Goal: Task Accomplishment & Management: Manage account settings

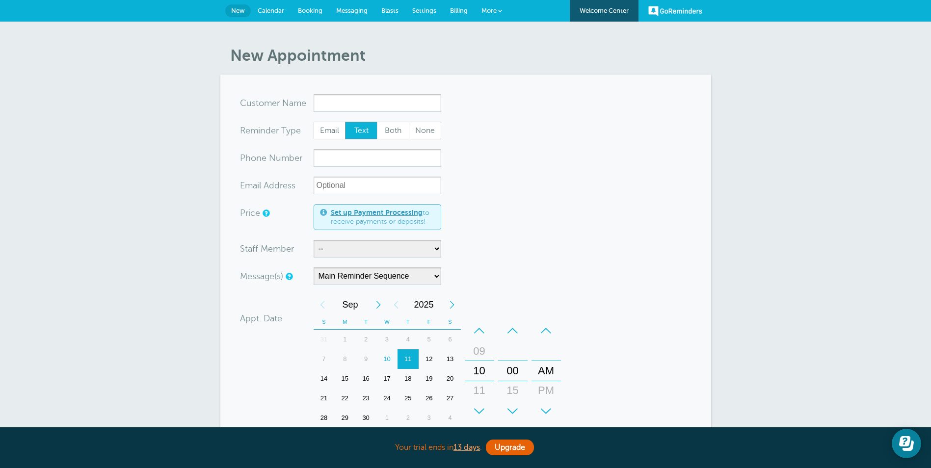
click at [419, 10] on span "Settings" at bounding box center [424, 10] width 24 height 7
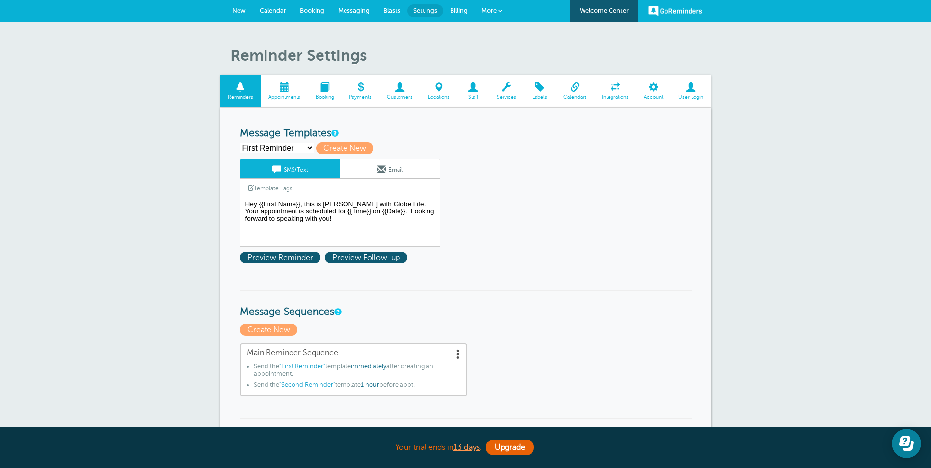
click at [696, 88] on span at bounding box center [691, 86] width 40 height 9
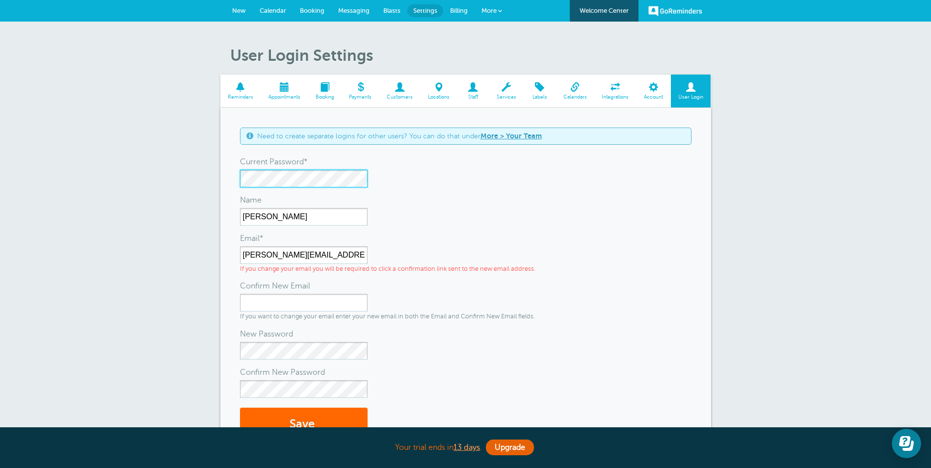
scroll to position [49, 0]
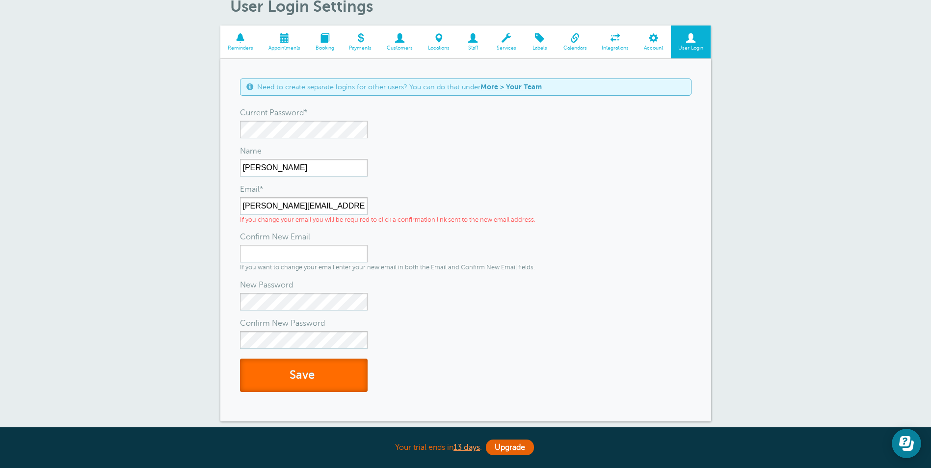
click at [299, 373] on button "Save" at bounding box center [304, 376] width 128 height 34
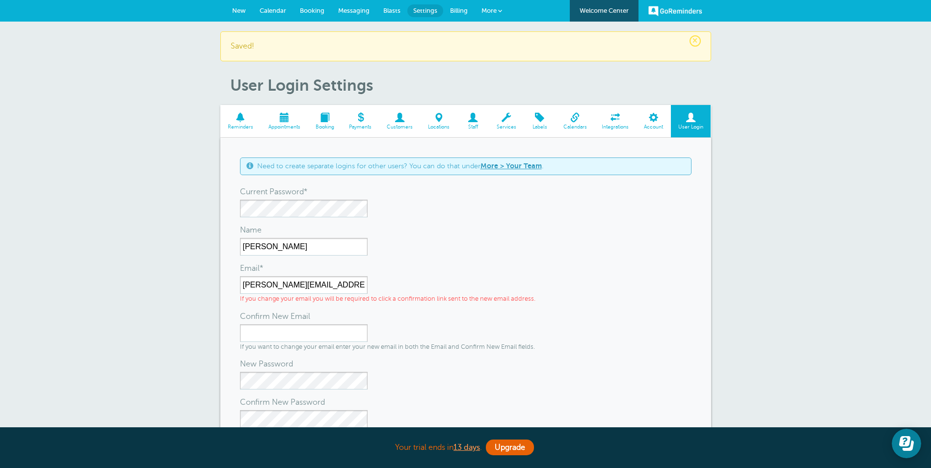
click at [480, 121] on span at bounding box center [473, 117] width 32 height 9
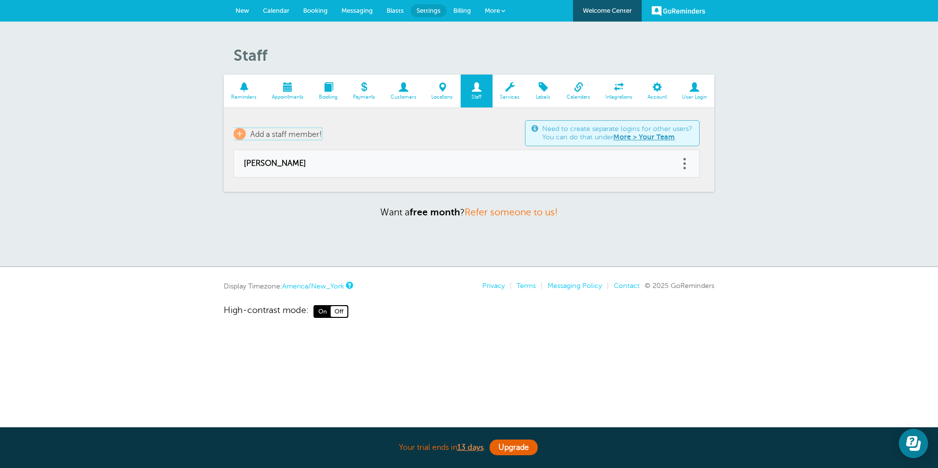
drag, startPoint x: 323, startPoint y: 132, endPoint x: 306, endPoint y: 131, distance: 17.2
click at [322, 132] on span "Add a staff member!" at bounding box center [286, 134] width 72 height 9
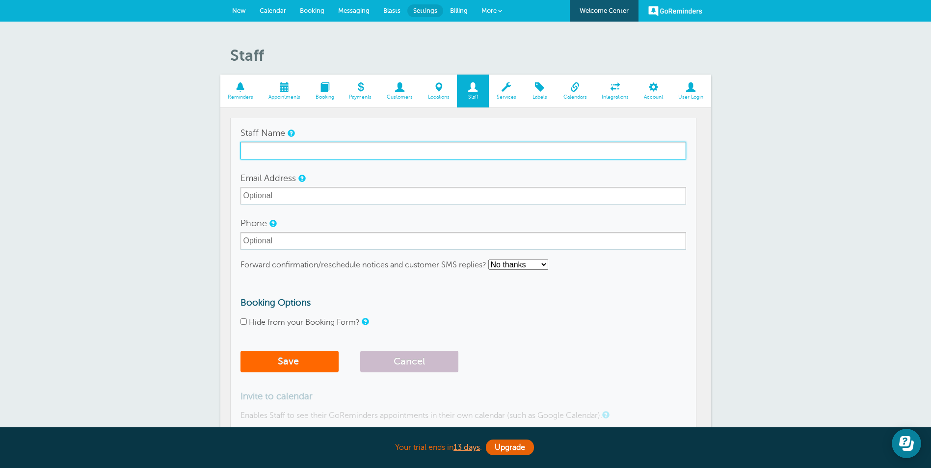
click at [297, 153] on input "Staff Name" at bounding box center [463, 151] width 446 height 18
type input "Analeise"
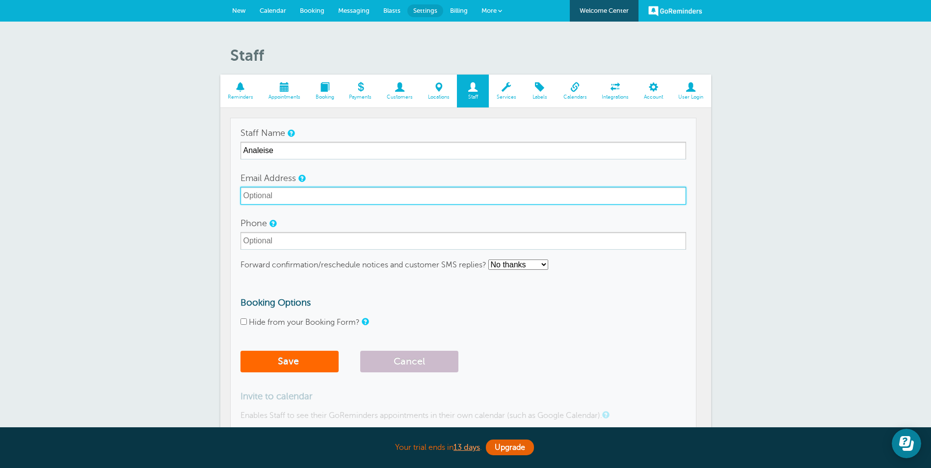
click at [318, 197] on input "Email Address" at bounding box center [463, 196] width 446 height 18
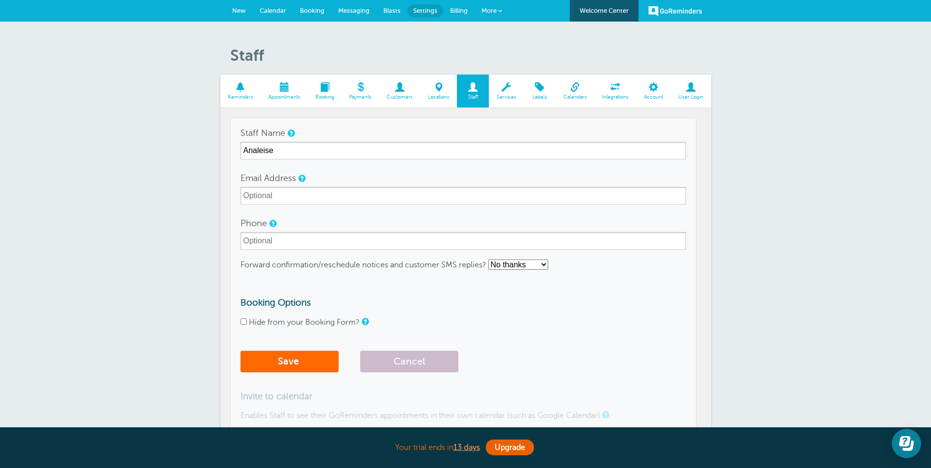
click at [222, 196] on section "Reminders Appointments Booking Payments Customers Locations Staff Services Labe…" at bounding box center [465, 288] width 491 height 426
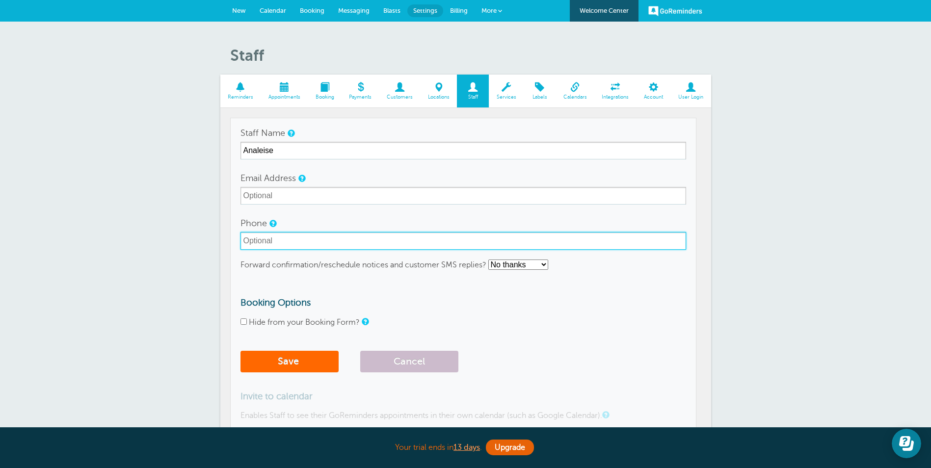
click at [274, 237] on input "Phone" at bounding box center [463, 241] width 446 height 18
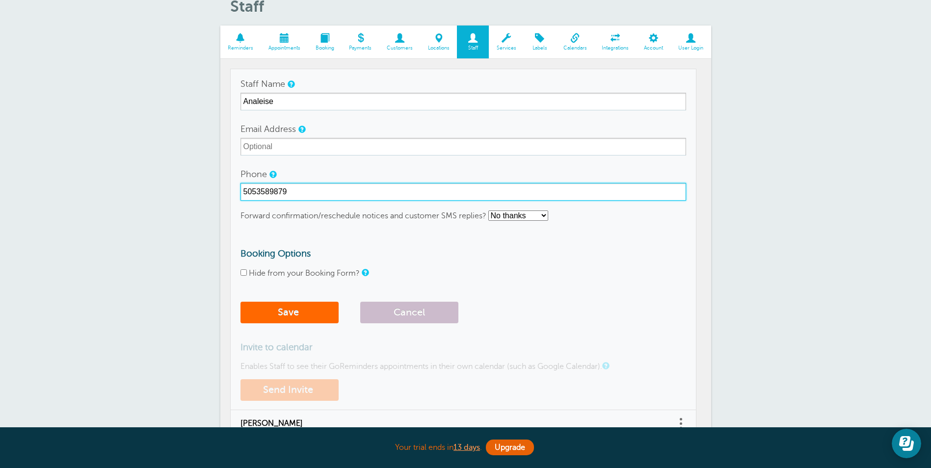
scroll to position [98, 0]
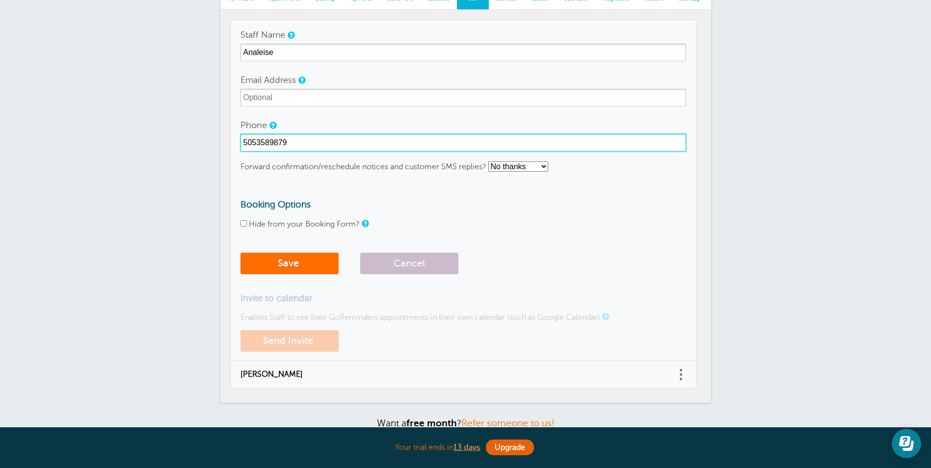
type input "5053589879"
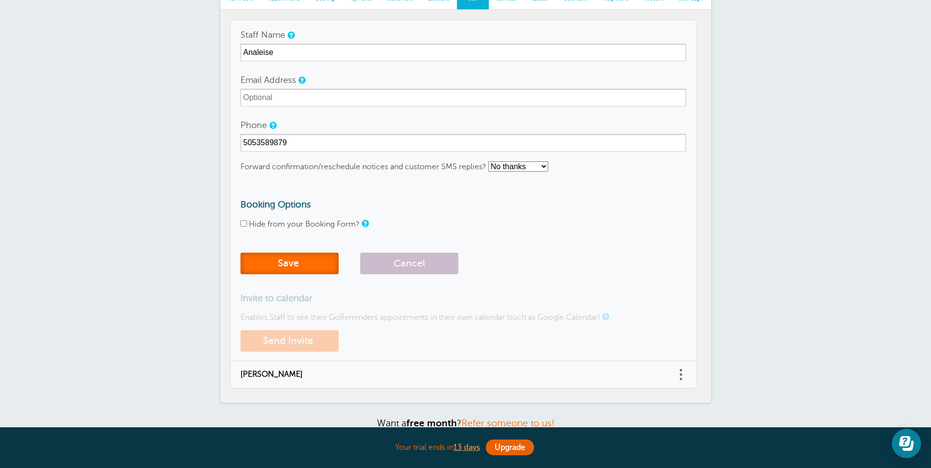
click at [304, 264] on button "Save" at bounding box center [289, 264] width 98 height 22
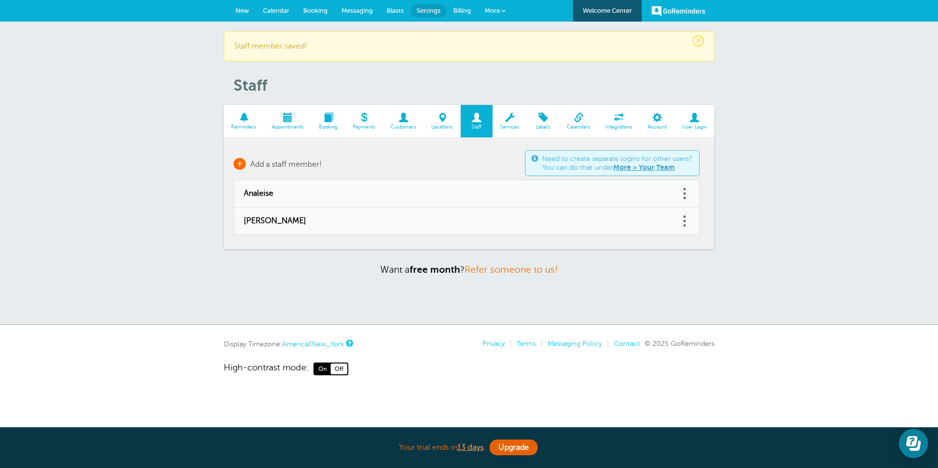
click at [286, 165] on span "Add a staff member!" at bounding box center [286, 164] width 72 height 9
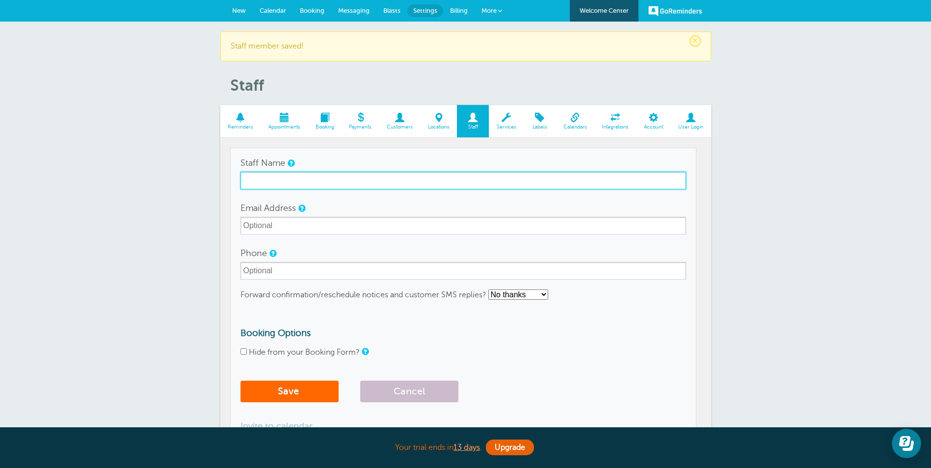
click at [297, 184] on input "Staff Name" at bounding box center [463, 181] width 446 height 18
type input "[PERSON_NAME]"
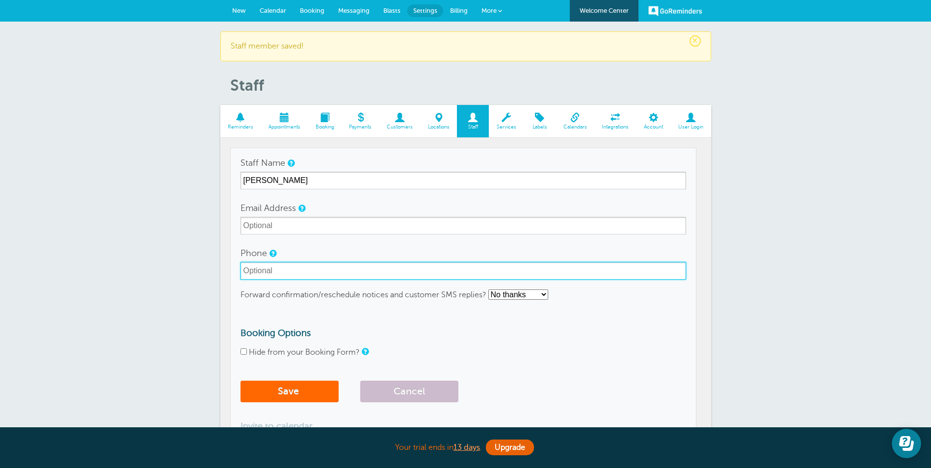
click at [277, 269] on input "Phone" at bounding box center [463, 271] width 446 height 18
click at [511, 273] on input "205" at bounding box center [463, 271] width 446 height 18
type input "2055636247"
click at [309, 392] on button "Save" at bounding box center [289, 392] width 98 height 22
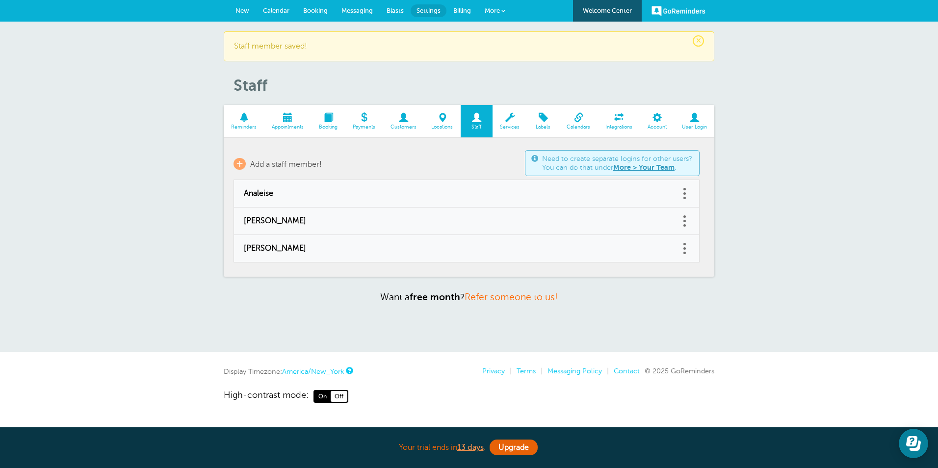
click at [244, 122] on span at bounding box center [244, 117] width 41 height 9
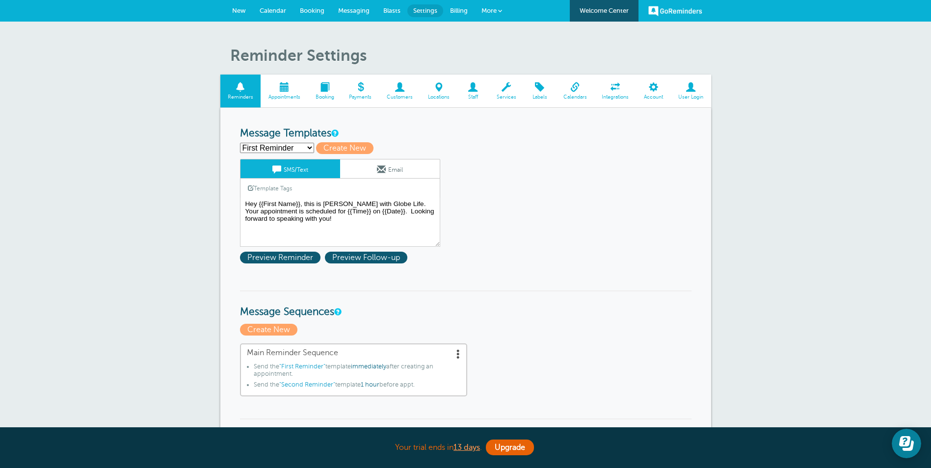
click at [294, 147] on select "First Reminder Second Reminder Third Reminder Create new..." at bounding box center [277, 148] width 74 height 10
select select "161233"
click at [240, 143] on select "First Reminder Second Reminder Third Reminder Create new..." at bounding box center [277, 148] width 74 height 10
type input "Second Reminder"
type textarea "Hi {{First Name}}, quick reminder about our appointment at {{Time}} on {{Date}}."
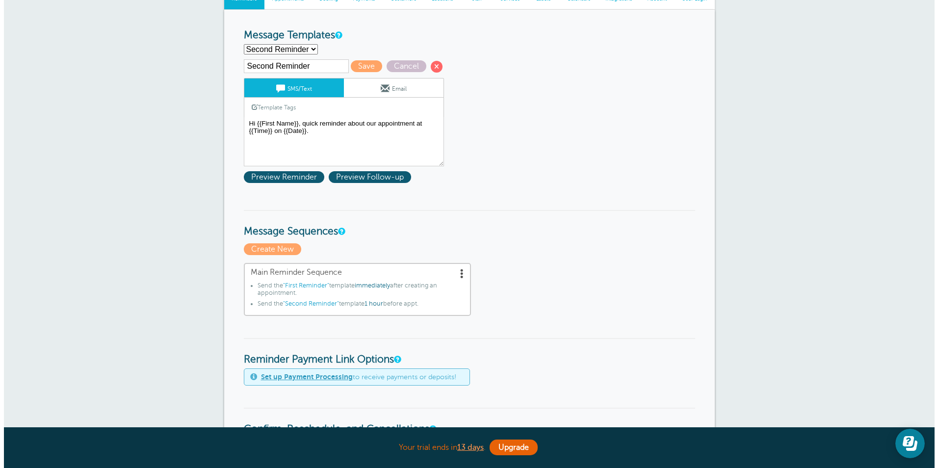
scroll to position [147, 0]
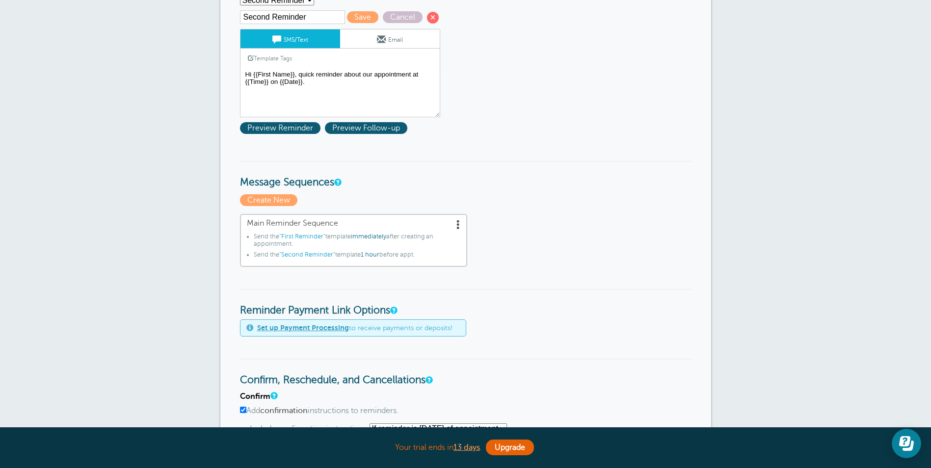
click at [459, 224] on span at bounding box center [458, 224] width 10 height 10
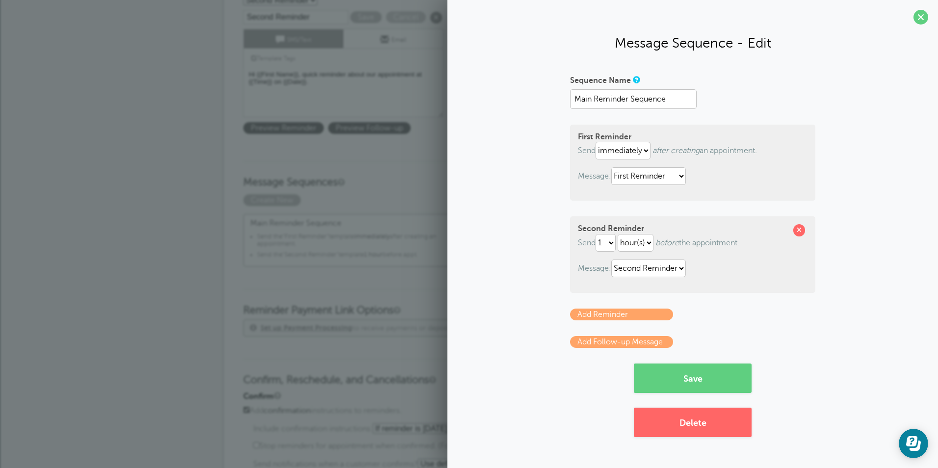
click at [648, 316] on link "Add Reminder" at bounding box center [621, 315] width 103 height 12
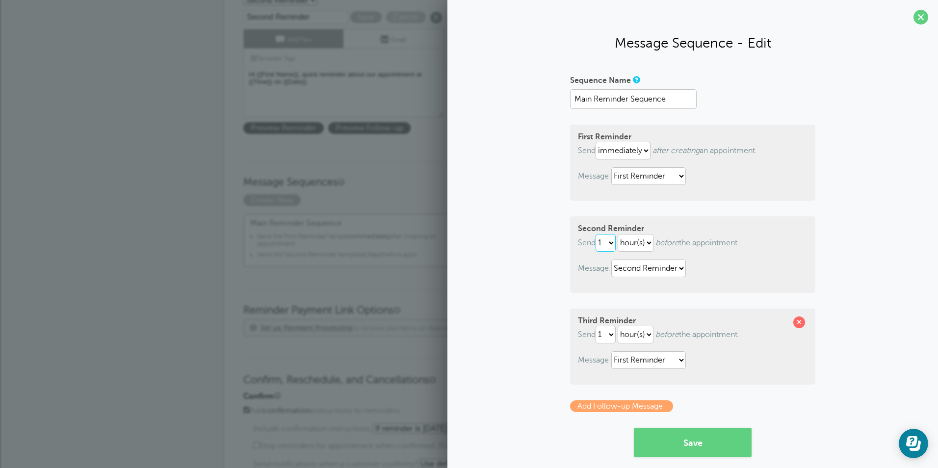
click at [607, 241] on select "1 2 3 4 5 6 7 8 9 10 11 12 13 14 15 16 17 18 19 20 21 22 23 24 25 26 27 28 29 30" at bounding box center [606, 243] width 20 height 18
click at [745, 229] on div "Second Reminder Send 1 2 3 4 5 6 7 8 9 10 11 12 13 14 15 16 17 18 19 20 21 22 2…" at bounding box center [692, 254] width 245 height 76
click at [611, 244] on select "1 2 3 4 5 6 7 8 9 10 11 12 13 14 15 16 17 18 19 20 21 22 23 24 25 26 27 28 29 30" at bounding box center [606, 243] width 20 height 18
select select "4"
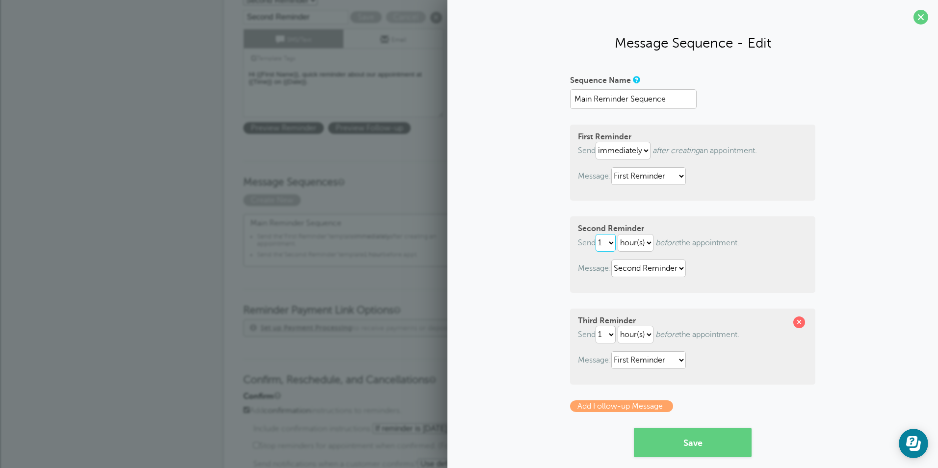
click at [596, 234] on select "1 2 3 4 5 6 7 8 9 10 11 12 13 14 15 16 17 18 19 20 21 22 23 24 25 26 27 28 29 30" at bounding box center [606, 243] width 20 height 18
click at [604, 239] on select "1 2 3 4 5 6 7 8 9 10 11 12 13 14 15 16 17 18 19 20 21 22 23 24 25 26 27 28 29 30" at bounding box center [606, 243] width 20 height 18
click at [596, 234] on select "1 2 3 4 5 6 7 8 9 10 11 12 13 14 15 16 17 18 19 20 21 22 23 24 25 26 27 28 29 30" at bounding box center [606, 243] width 20 height 18
click at [680, 437] on button "Save" at bounding box center [693, 442] width 118 height 29
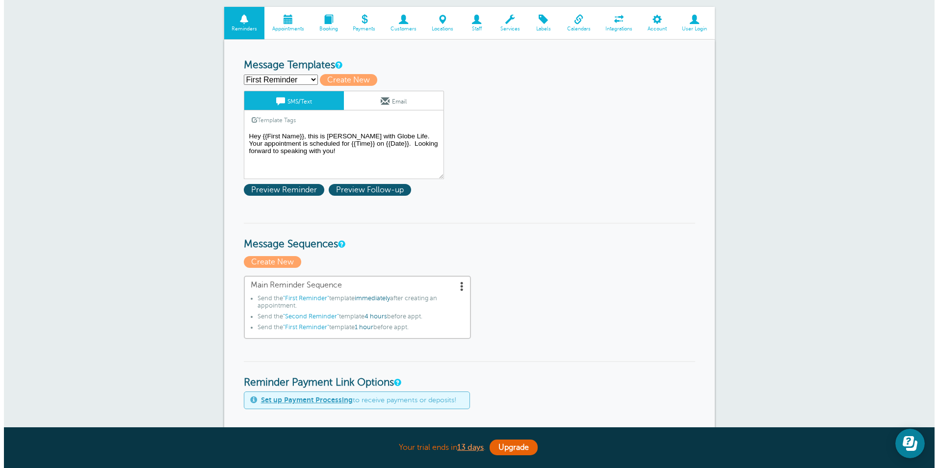
scroll to position [196, 0]
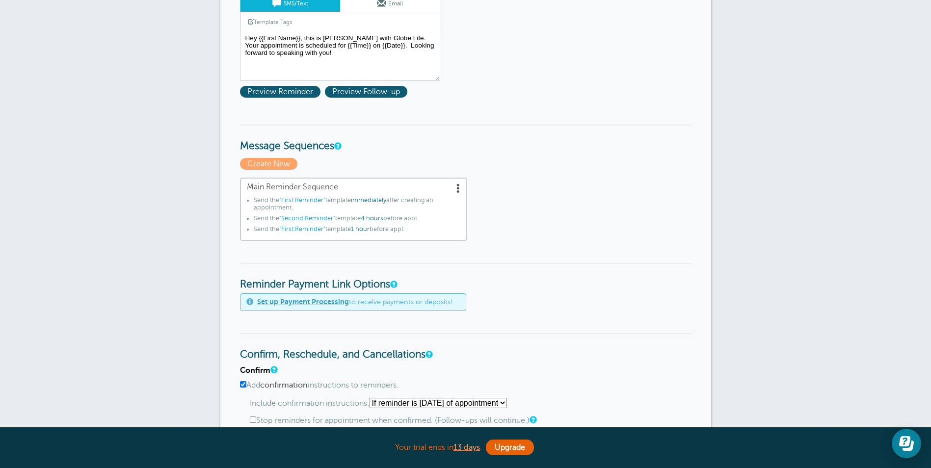
click at [455, 190] on span at bounding box center [458, 188] width 10 height 10
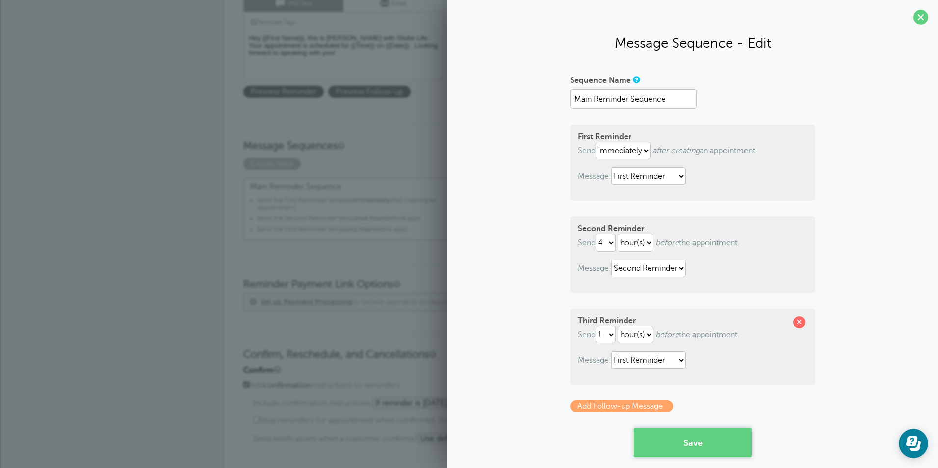
click at [666, 437] on button "Save" at bounding box center [693, 442] width 118 height 29
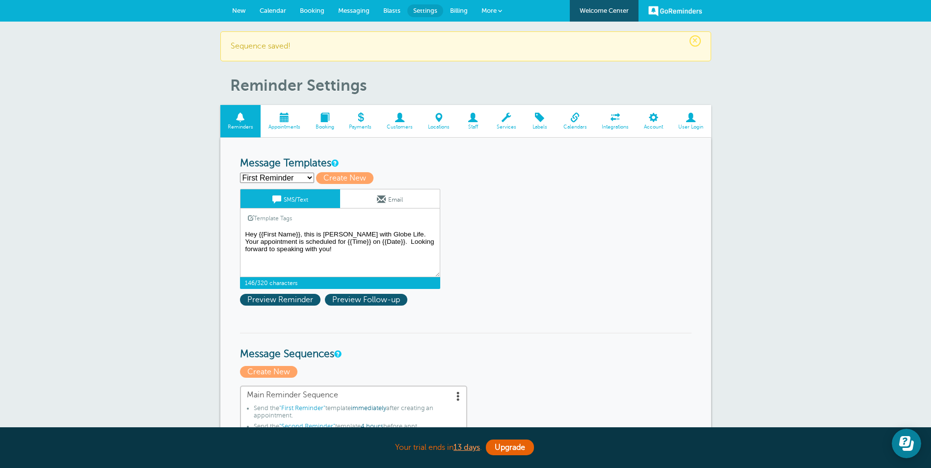
drag, startPoint x: 303, startPoint y: 234, endPoint x: 387, endPoint y: 234, distance: 83.4
click at [387, 234] on textarea "Hey {{First Name}}, this is [PERSON_NAME] with Globe Life. Your appointment is …" at bounding box center [340, 252] width 200 height 49
click at [299, 247] on textarea "Hey {{First Name}}, this is [PERSON_NAME] with Globe Life. Your appointment is …" at bounding box center [340, 252] width 200 height 49
drag, startPoint x: 304, startPoint y: 232, endPoint x: 337, endPoint y: 231, distance: 32.9
click at [337, 231] on textarea "Hey {{First Name}}, this is [PERSON_NAME] with Globe Life. Your appointment is …" at bounding box center [340, 252] width 200 height 49
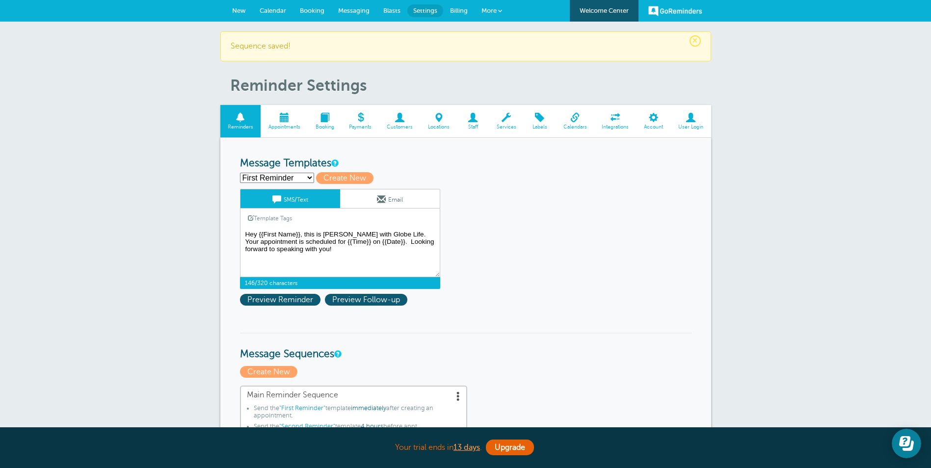
click at [342, 245] on textarea "Hey {{First Name}}, this is Taylor with Globe Life. Your appointment is schedul…" at bounding box center [340, 252] width 200 height 49
drag, startPoint x: 302, startPoint y: 235, endPoint x: 389, endPoint y: 231, distance: 86.5
click at [389, 231] on textarea "Hey {{First Name}}, this is Taylor with Globe Life. Your appointment is schedul…" at bounding box center [340, 252] width 200 height 49
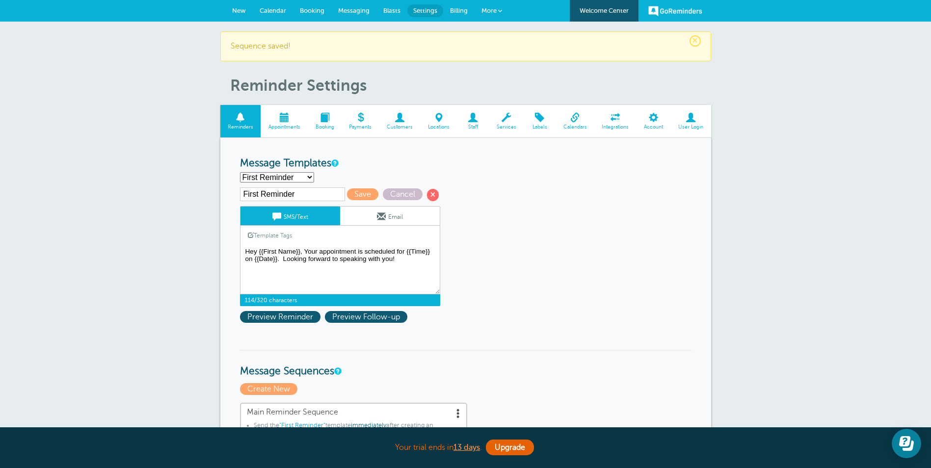
click at [307, 251] on textarea "Hey {{First Name}}, this is Taylor with Globe Life. Your appointment is schedul…" at bounding box center [340, 269] width 200 height 49
click at [282, 259] on textarea "Hey {{First Name}}, this is Taylor with Globe Life. Your appointment is schedul…" at bounding box center [340, 269] width 200 height 49
click at [400, 261] on textarea "Hey {{First Name}}, this is Taylor with Globe Life. Your appointment is schedul…" at bounding box center [340, 269] width 200 height 49
drag, startPoint x: 394, startPoint y: 260, endPoint x: 282, endPoint y: 260, distance: 111.9
click at [282, 260] on textarea "Hey {{First Name}}, this is Taylor with Globe Life. Your appointment is schedul…" at bounding box center [340, 269] width 200 height 49
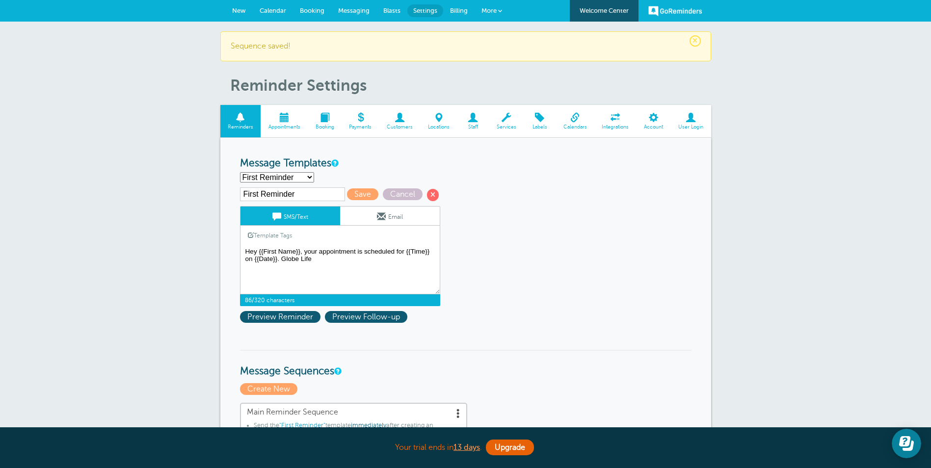
click at [282, 259] on textarea "Hey {{First Name}}, this is Taylor with Globe Life. Your appointment is schedul…" at bounding box center [340, 269] width 200 height 49
drag, startPoint x: 338, startPoint y: 265, endPoint x: 281, endPoint y: 260, distance: 57.6
click at [281, 260] on textarea "Hey {{First Name}}, this is Taylor with Globe Life. Your appointment is schedul…" at bounding box center [340, 269] width 200 height 49
click at [344, 266] on textarea "Hey {{First Name}}, this is Taylor with Globe Life. Your appointment is schedul…" at bounding box center [340, 269] width 200 height 49
drag, startPoint x: 324, startPoint y: 261, endPoint x: 278, endPoint y: 258, distance: 46.2
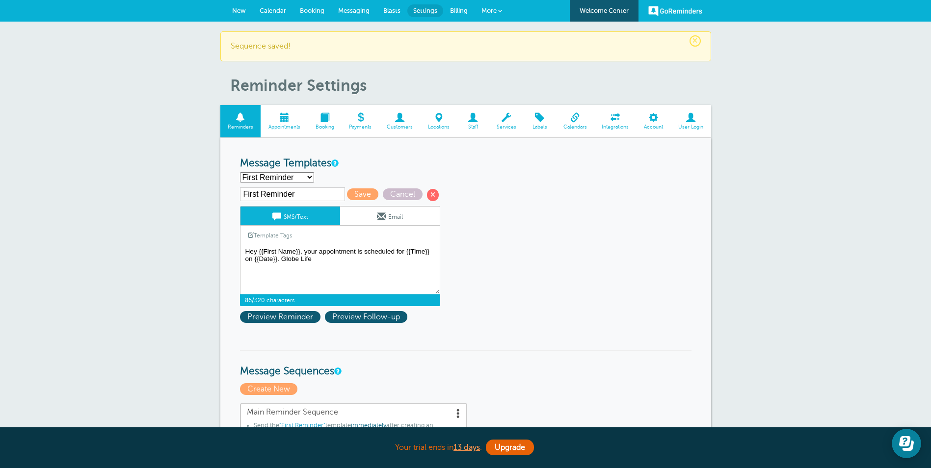
click at [278, 258] on textarea "Hey {{First Name}}, this is Taylor with Globe Life. Your appointment is schedul…" at bounding box center [340, 269] width 200 height 49
type textarea "Hey {{First Name}}, your appointment is scheduled for {{Time}} on {{Date}} with…"
click at [300, 196] on input "First Reminder" at bounding box center [292, 194] width 105 height 14
click at [306, 178] on select "First Reminder Second Reminder Third Reminder Create new..." at bounding box center [277, 177] width 74 height 10
click at [240, 172] on select "First Reminder Second Reminder Third Reminder Create new..." at bounding box center [277, 177] width 74 height 10
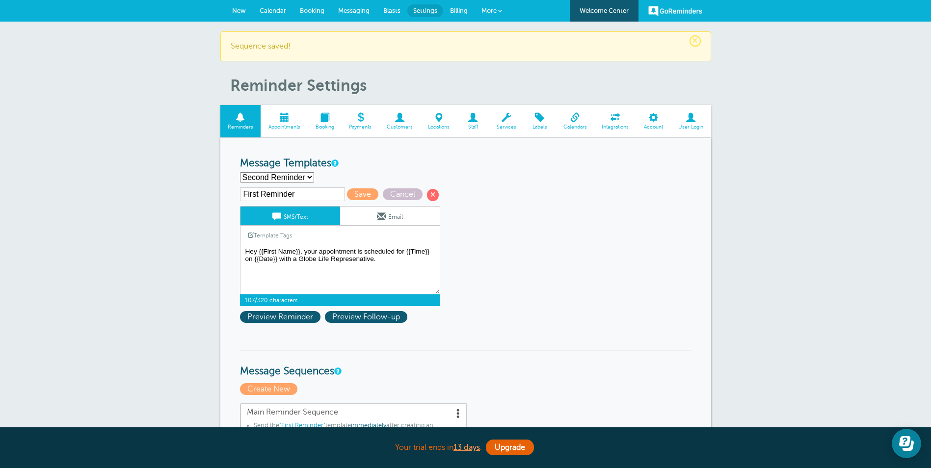
select select "161231"
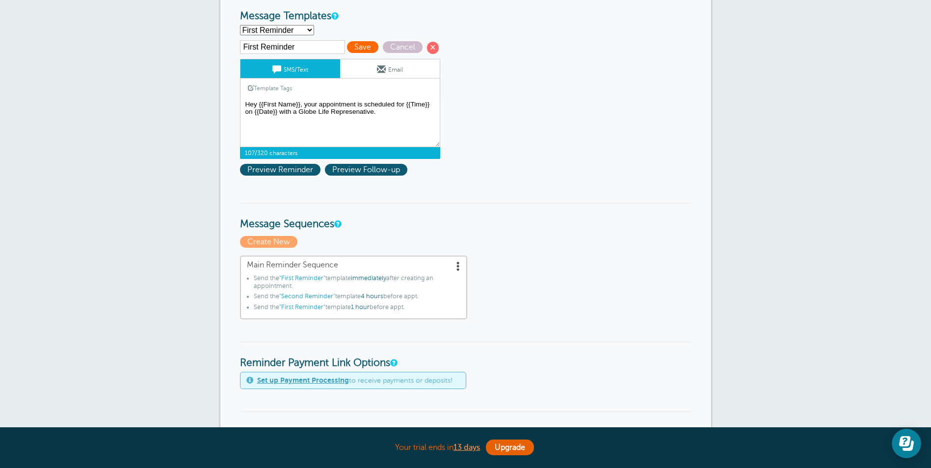
click at [354, 51] on span "Save" at bounding box center [362, 47] width 31 height 12
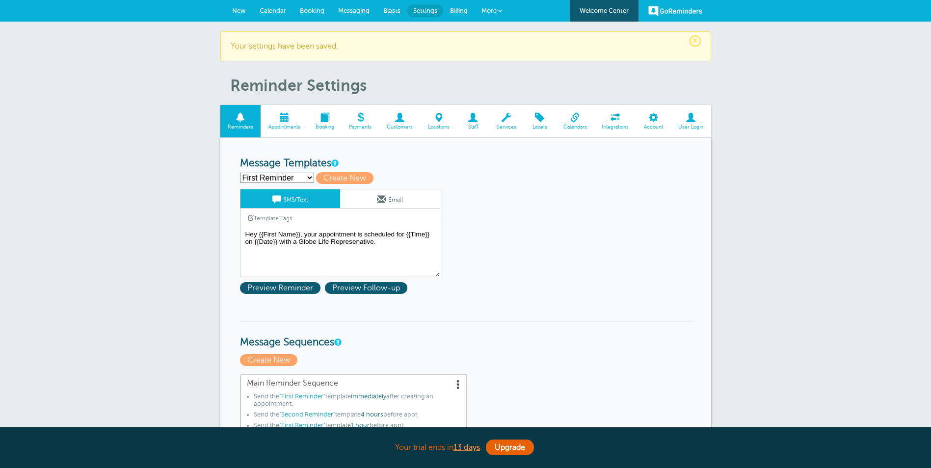
click at [281, 177] on select "First Reminder Second Reminder Third Reminder Create new..." at bounding box center [277, 178] width 74 height 10
select select "161233"
click at [240, 173] on select "First Reminder Second Reminder Third Reminder Create new..." at bounding box center [277, 178] width 74 height 10
type input "Second Reminder"
type textarea "Hi {{First Name}}, quick reminder about our appointment at {{Time}} on {{Date}}."
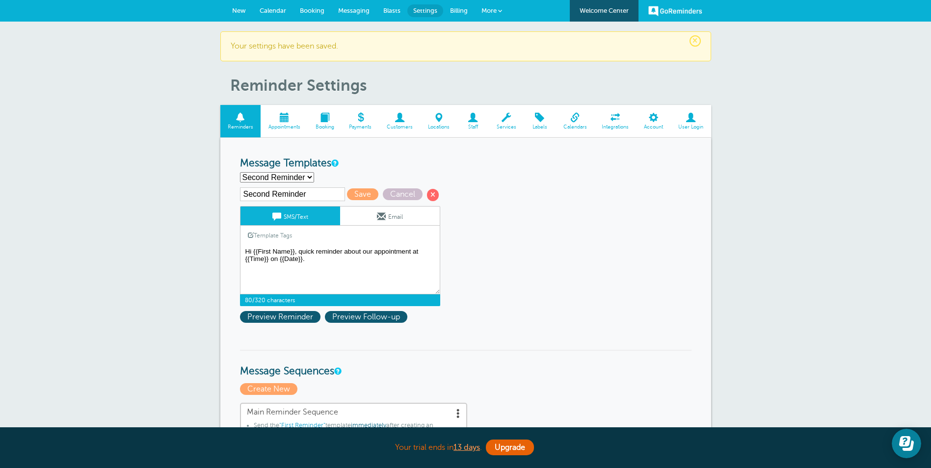
drag, startPoint x: 375, startPoint y: 252, endPoint x: 363, endPoint y: 252, distance: 12.3
click at [363, 252] on textarea "Hey {{First Name}}, your appointment is scheduled for {{Time}} on {{Date}} with…" at bounding box center [340, 269] width 200 height 49
click at [363, 259] on textarea "Hey {{First Name}}, your appointment is scheduled for {{Time}} on {{Date}} with…" at bounding box center [340, 269] width 200 height 49
click at [298, 187] on input "Second Reminder" at bounding box center [292, 194] width 105 height 14
click at [304, 174] on select "First Reminder Second Reminder Third Reminder Create new..." at bounding box center [277, 177] width 74 height 10
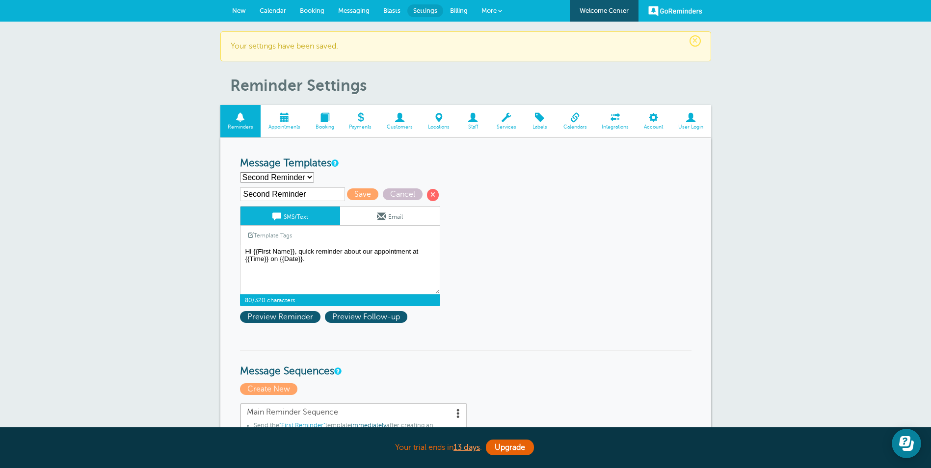
select select "161231"
click at [240, 172] on select "First Reminder Second Reminder Third Reminder Create new..." at bounding box center [277, 177] width 74 height 10
type input "First Reminder"
type textarea "Hey {{First Name}}, your appointment is scheduled for {{Time}} on {{Date}} with…"
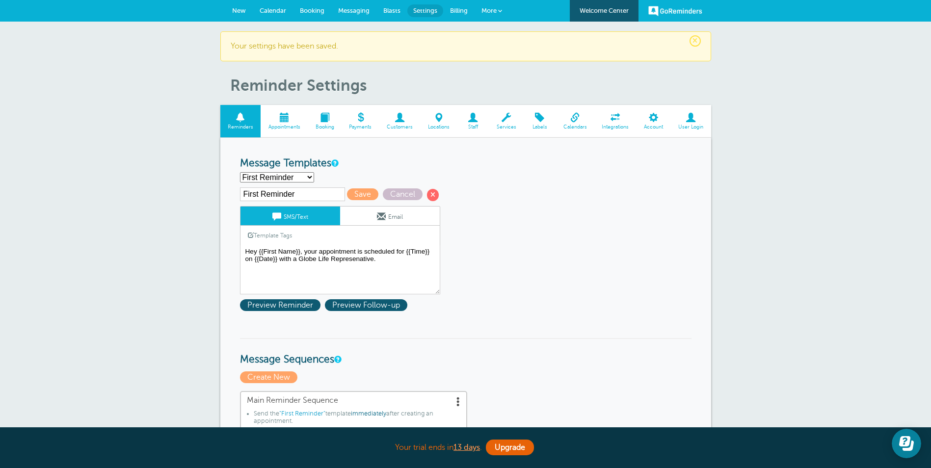
click at [297, 191] on input "First Reminder" at bounding box center [292, 194] width 105 height 14
click at [303, 182] on select "First Reminder Second Reminder Third Reminder Create new..." at bounding box center [277, 177] width 74 height 10
select select "161233"
click at [240, 172] on select "First Reminder Second Reminder Third Reminder Create new..." at bounding box center [277, 177] width 74 height 10
type input "Second Reminder"
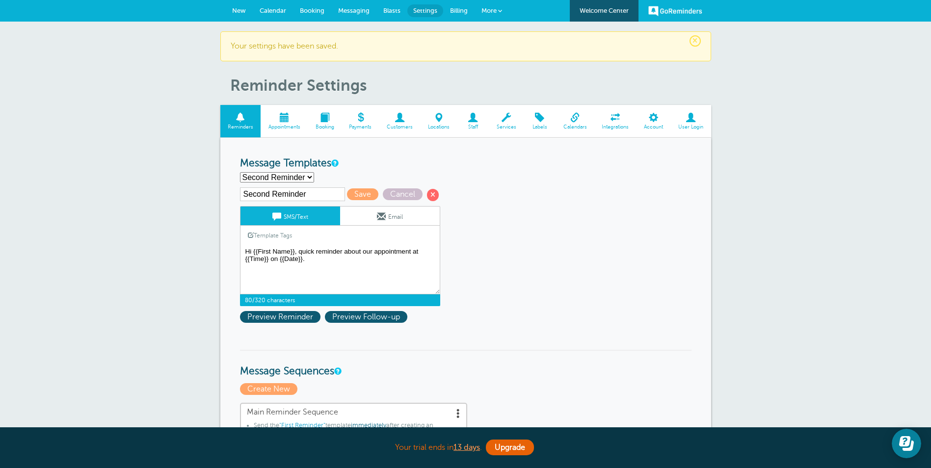
click at [370, 250] on textarea "Hey {{First Name}}, your appointment is scheduled for {{Time}} on {{Date}} with…" at bounding box center [340, 269] width 200 height 49
click at [300, 175] on select "First Reminder Second Reminder Third Reminder Create new..." at bounding box center [277, 177] width 74 height 10
click at [325, 264] on textarea "Hey {{First Name}}, your appointment is scheduled for {{Time}} on {{Date}} with…" at bounding box center [340, 269] width 200 height 49
click at [326, 262] on textarea "Hey {{First Name}}, your appointment is scheduled for {{Time}} on {{Date}} with…" at bounding box center [340, 269] width 200 height 49
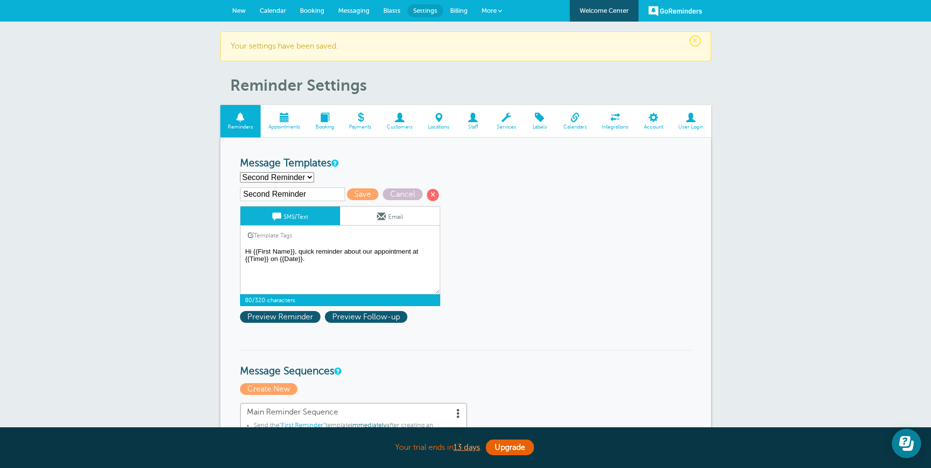
drag, startPoint x: 373, startPoint y: 251, endPoint x: 364, endPoint y: 251, distance: 8.3
click at [364, 251] on textarea "Hey {{First Name}}, your appointment is scheduled for {{Time}} on {{Date}} with…" at bounding box center [340, 269] width 200 height 49
click at [372, 258] on textarea "Hey {{First Name}}, your appointment is scheduled for {{Time}} on {{Date}} with…" at bounding box center [340, 269] width 200 height 49
click at [414, 248] on textarea "Hey {{First Name}}, your appointment is scheduled for {{Time}} on {{Date}} with…" at bounding box center [340, 269] width 200 height 49
click at [357, 259] on textarea "Hey {{First Name}}, your appointment is scheduled for {{Time}} on {{Date}} with…" at bounding box center [340, 269] width 200 height 49
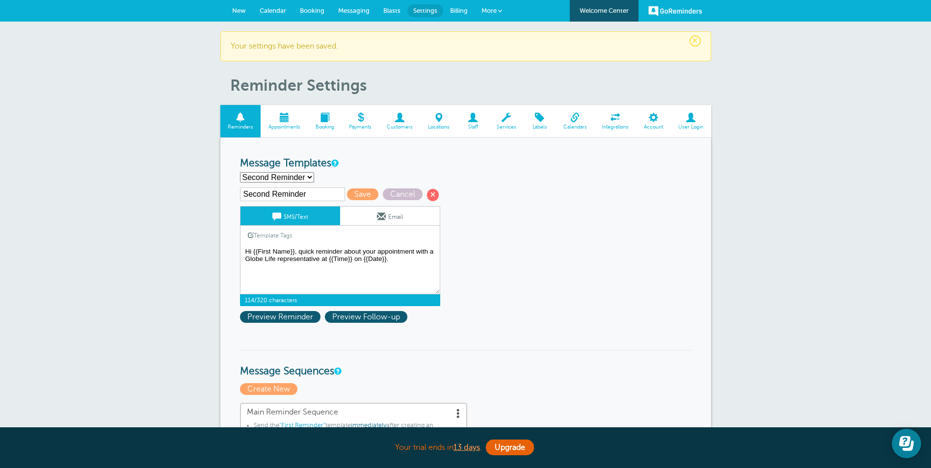
type textarea "Hi {{First Name}}, quick reminder about your appointment with a Globe Life repr…"
click at [308, 196] on input "Second Reminder" at bounding box center [292, 194] width 105 height 14
click at [289, 178] on select "First Reminder Second Reminder Third Reminder Create new..." at bounding box center [277, 177] width 74 height 10
click at [240, 172] on select "First Reminder Second Reminder Third Reminder Create new..." at bounding box center [277, 177] width 74 height 10
select select "161233"
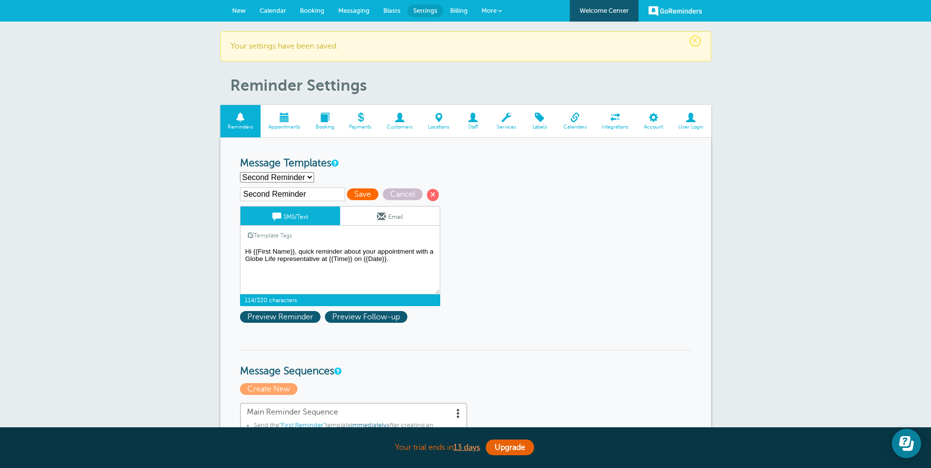
click at [353, 191] on span "Save" at bounding box center [362, 194] width 31 height 12
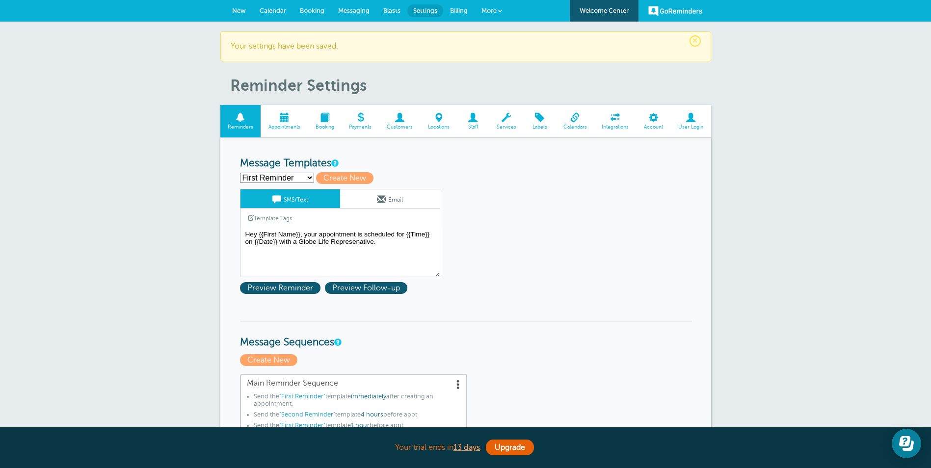
click at [270, 165] on h3 "Message Templates" at bounding box center [466, 164] width 452 height 12
click at [267, 174] on select "First Reminder Second Reminder Third Reminder Create new..." at bounding box center [277, 178] width 74 height 10
select select "161233"
click at [240, 173] on select "First Reminder Second Reminder Third Reminder Create new..." at bounding box center [277, 178] width 74 height 10
type input "Second Reminder"
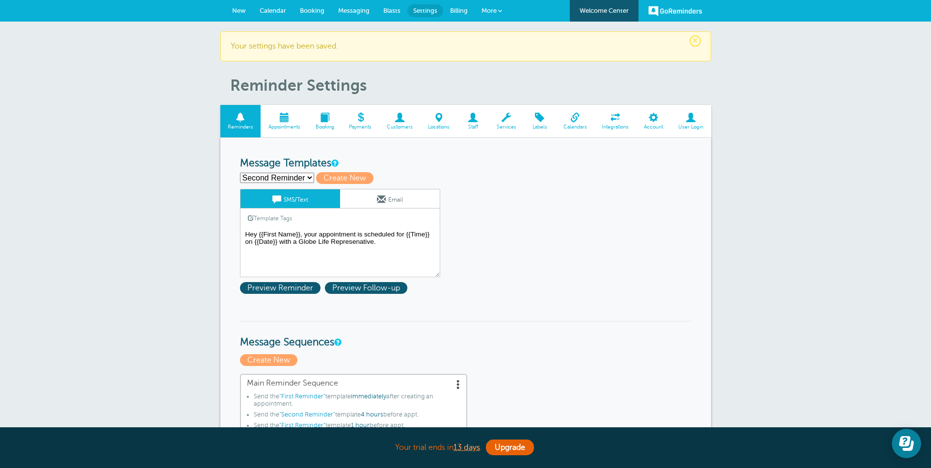
type textarea "Hi {{First Name}}, quick reminder about your appointment with a Globe Life repr…"
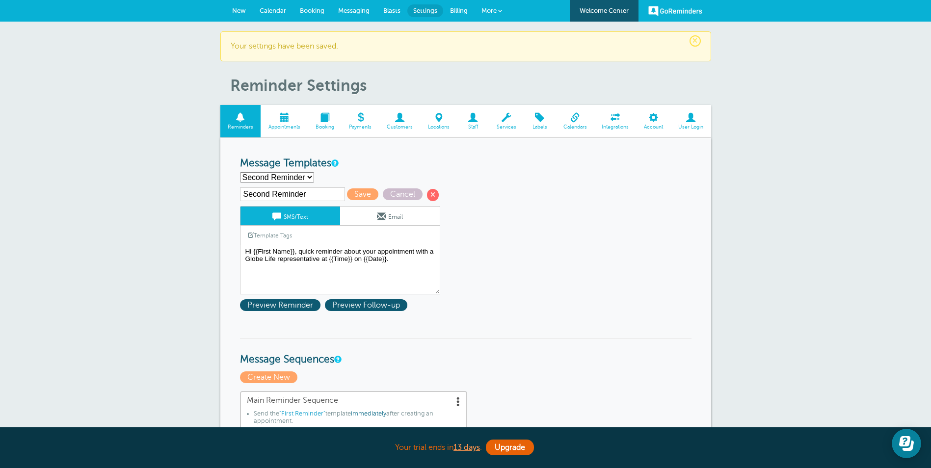
click at [295, 190] on input "Second Reminder" at bounding box center [292, 194] width 105 height 14
click at [292, 177] on select "First Reminder Second Reminder Third Reminder Create new..." at bounding box center [277, 177] width 74 height 10
select select "161231"
click at [240, 172] on select "First Reminder Second Reminder Third Reminder Create new..." at bounding box center [277, 177] width 74 height 10
type input "First Reminder"
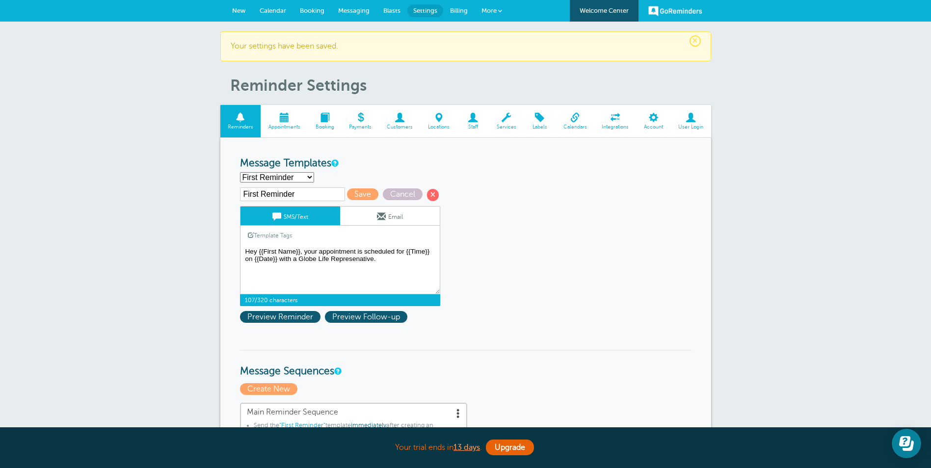
click at [377, 262] on textarea "Hey {{First Name}}, your appointment is scheduled for {{Time}} on {{Date}} with…" at bounding box center [340, 269] width 200 height 49
click at [335, 259] on textarea "Hey {{First Name}}, your appointment is scheduled for {{Time}} on {{Date}} with…" at bounding box center [340, 269] width 200 height 49
click at [335, 258] on textarea "Hey {{First Name}}, your appointment is scheduled for {{Time}} on {{Date}} with…" at bounding box center [340, 269] width 200 height 49
click at [369, 257] on textarea "Hey {{First Name}}, your appointment is scheduled for {{Time}} on {{Date}} with…" at bounding box center [340, 269] width 200 height 49
type textarea "Hey {{First Name}}, your appointment is scheduled for {{Time}} on {{Date}} with…"
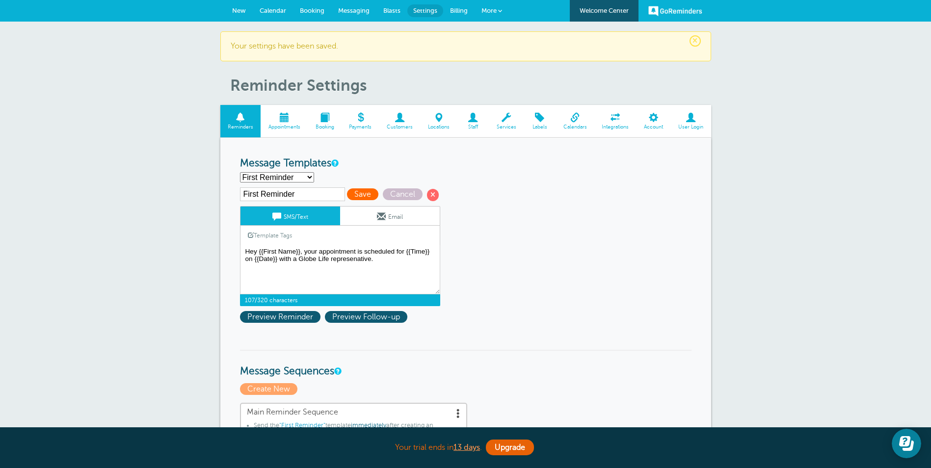
click at [363, 193] on span "Save" at bounding box center [362, 194] width 31 height 12
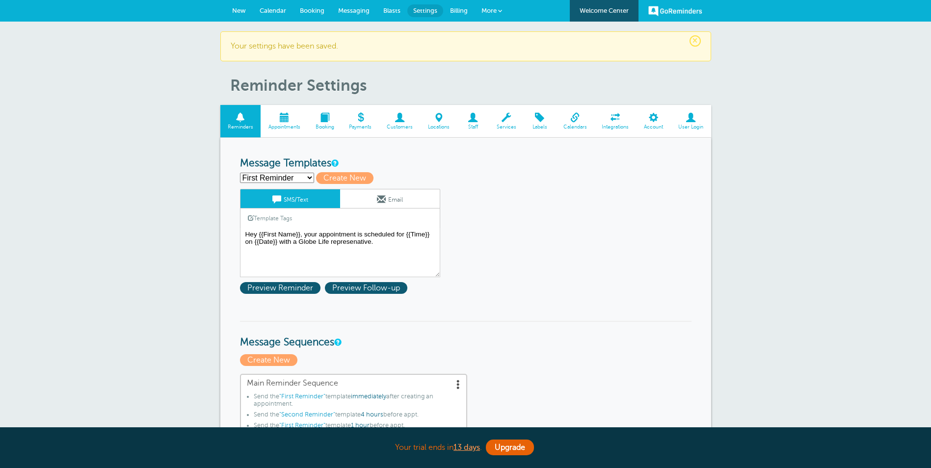
click at [299, 176] on select "First Reminder Second Reminder Third Reminder Create new..." at bounding box center [277, 178] width 74 height 10
select select "161233"
click at [240, 173] on select "First Reminder Second Reminder Third Reminder Create new..." at bounding box center [277, 178] width 74 height 10
type input "Second Reminder"
type textarea "Hi {{First Name}}, quick reminder about your appointment with a Globe Life repr…"
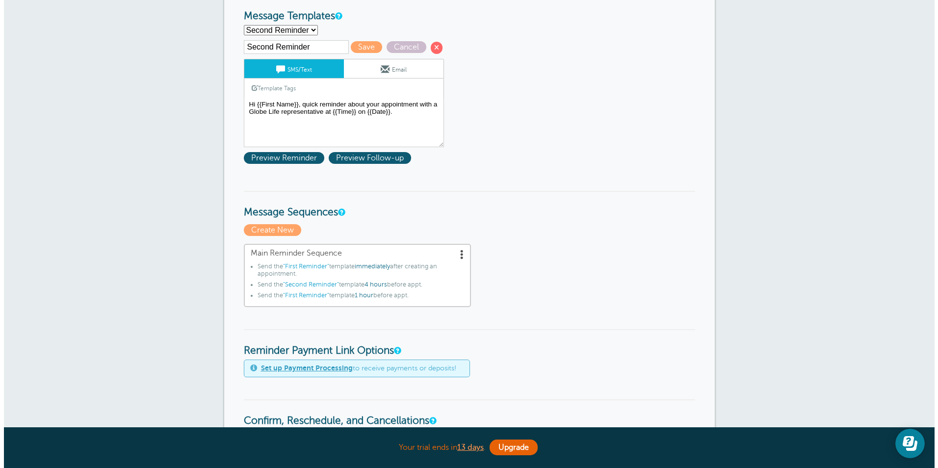
scroll to position [98, 0]
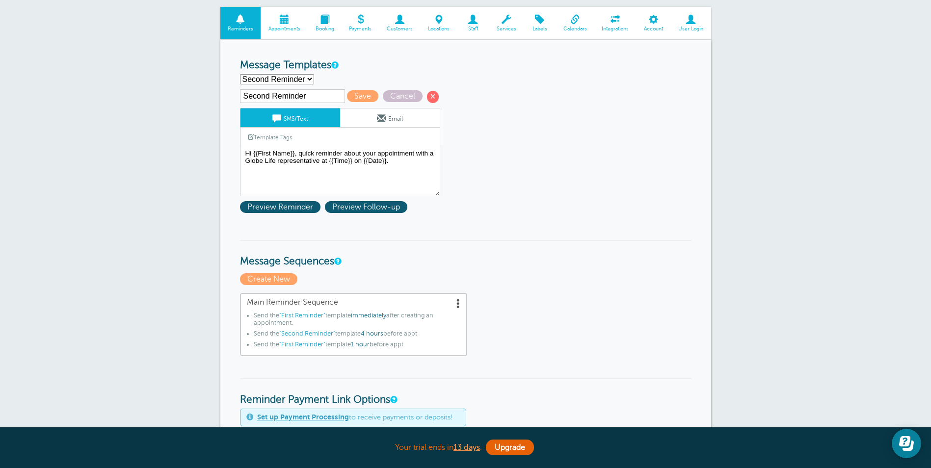
click at [313, 345] on span ""First Reminder"" at bounding box center [302, 344] width 46 height 7
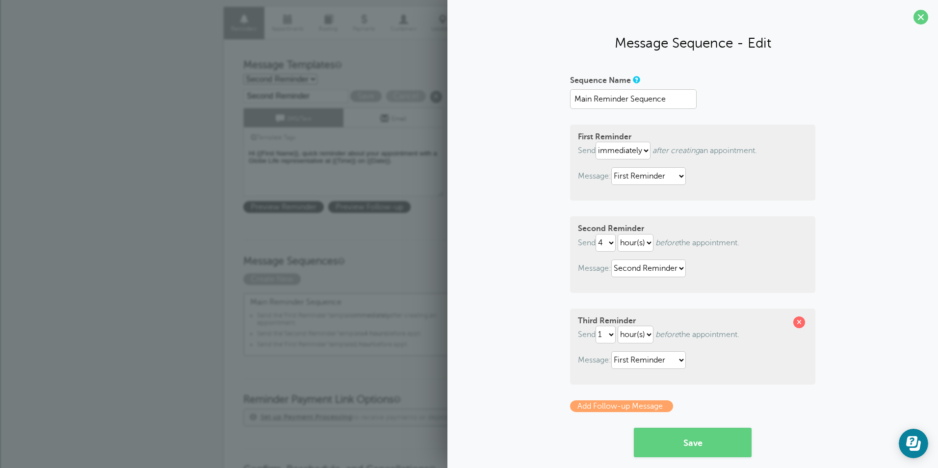
click at [445, 317] on li "Send the "First Reminder" template immediately after creating an appointment." at bounding box center [360, 321] width 207 height 18
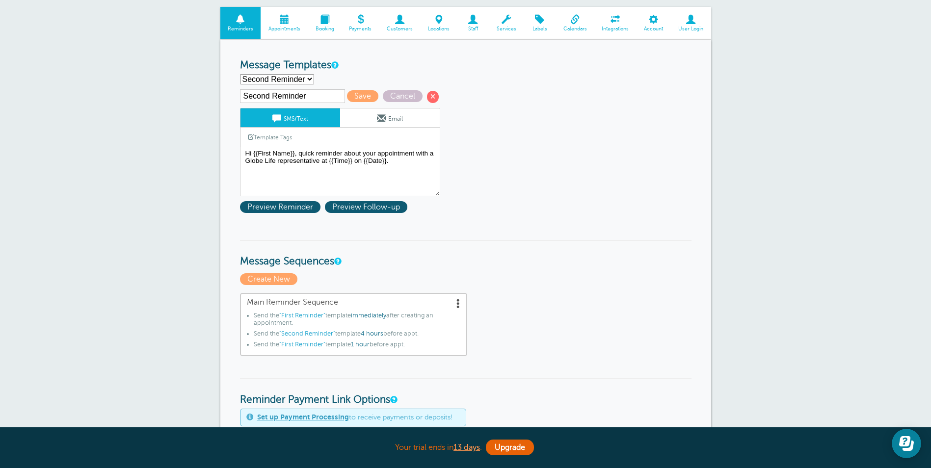
click at [373, 315] on span "immediately" at bounding box center [368, 315] width 35 height 7
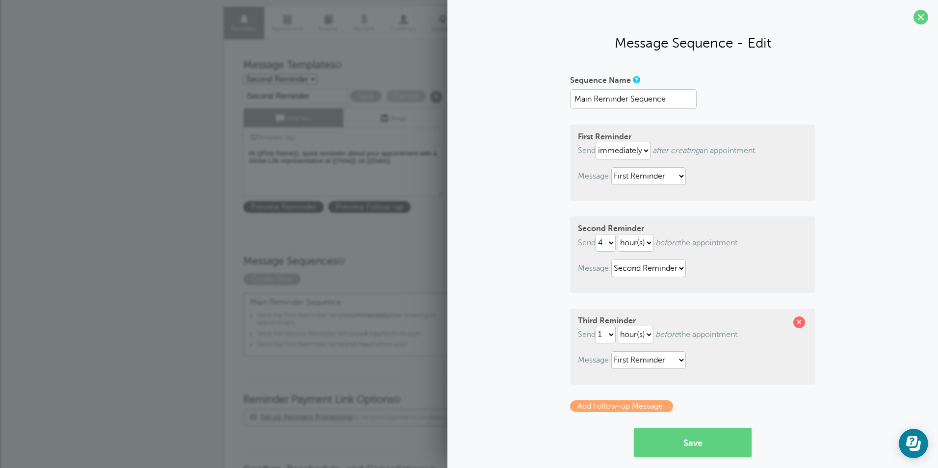
click at [852, 297] on div "Sequence Name Main Reminder Sequence First Reminder Send immediately 1 2 3 4 5 …" at bounding box center [692, 286] width 471 height 429
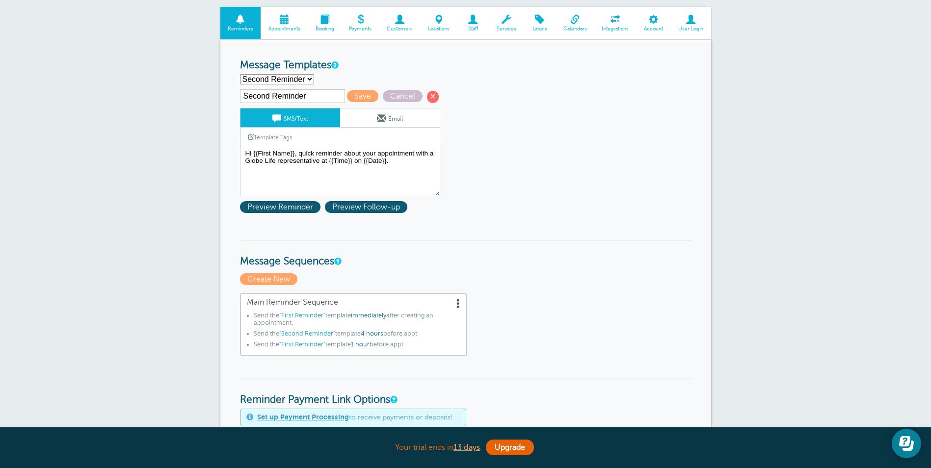
click at [391, 328] on li "Send the "First Reminder" template immediately after creating an appointment." at bounding box center [357, 321] width 207 height 18
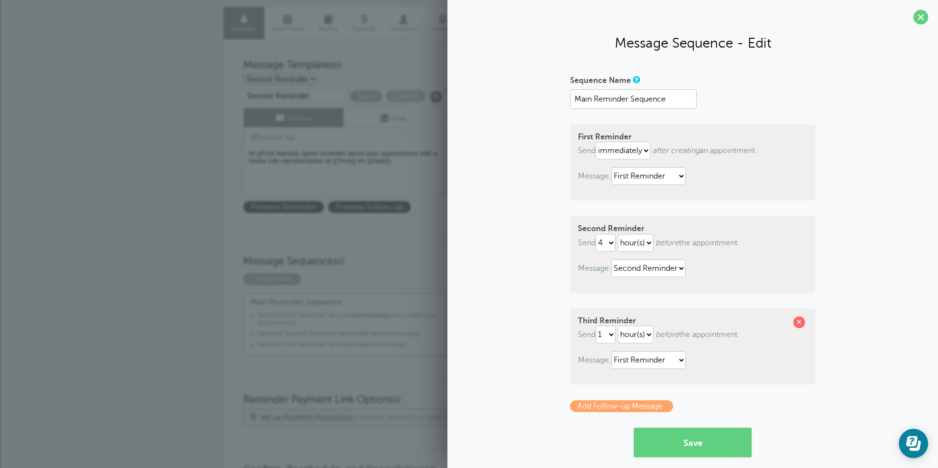
click at [603, 318] on strong "Third Reminder" at bounding box center [607, 321] width 58 height 9
click at [600, 100] on input "Main Reminder Sequence" at bounding box center [633, 99] width 127 height 20
click at [794, 325] on span at bounding box center [800, 323] width 12 height 12
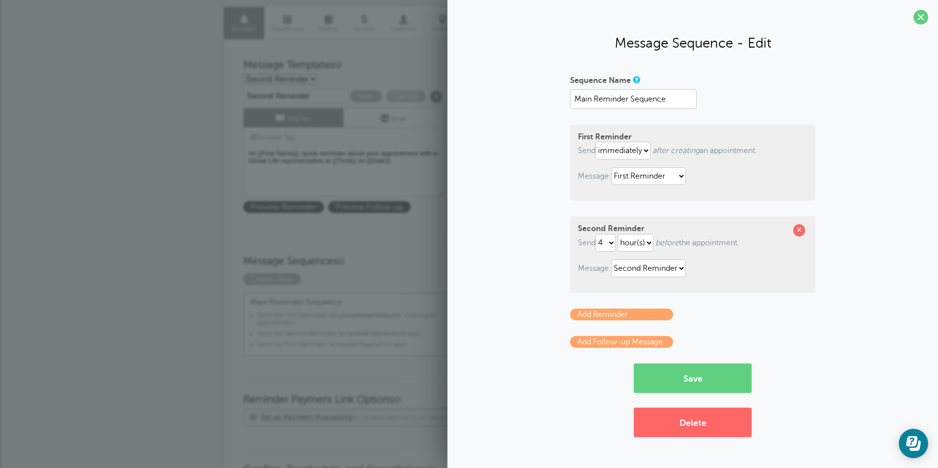
click at [354, 278] on p "Create New" at bounding box center [469, 279] width 452 height 12
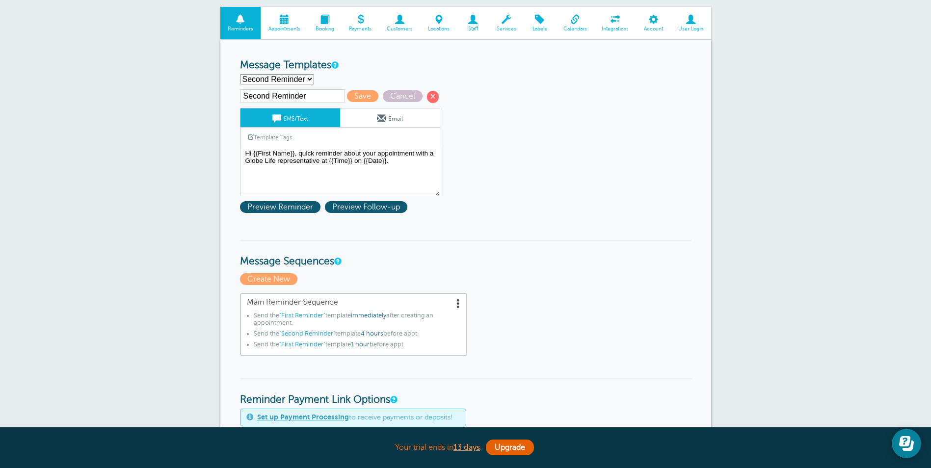
click at [384, 327] on li "Send the "First Reminder" template immediately after creating an appointment." at bounding box center [357, 321] width 207 height 18
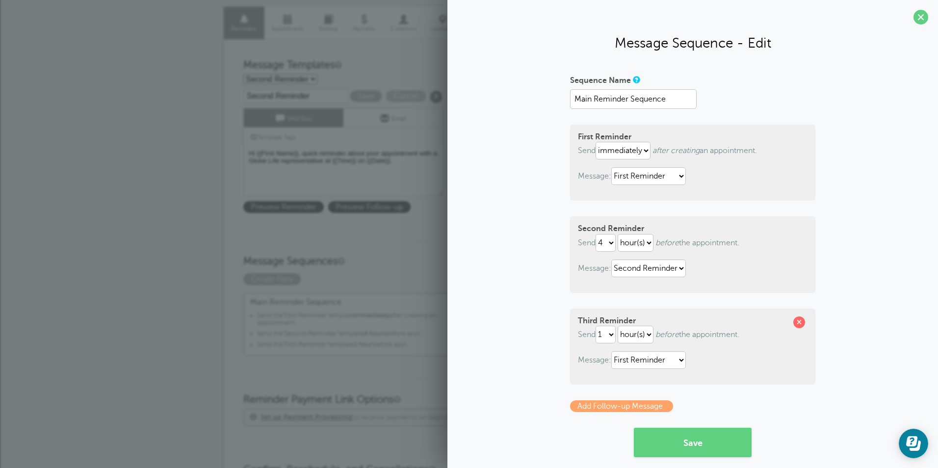
click at [392, 298] on span "Main Reminder Sequence" at bounding box center [356, 302] width 213 height 9
click at [681, 434] on button "Save" at bounding box center [693, 442] width 118 height 29
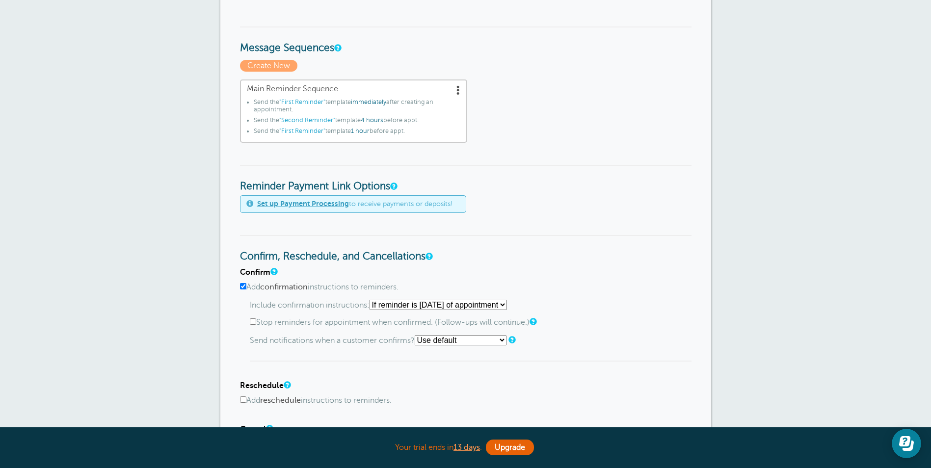
scroll to position [196, 0]
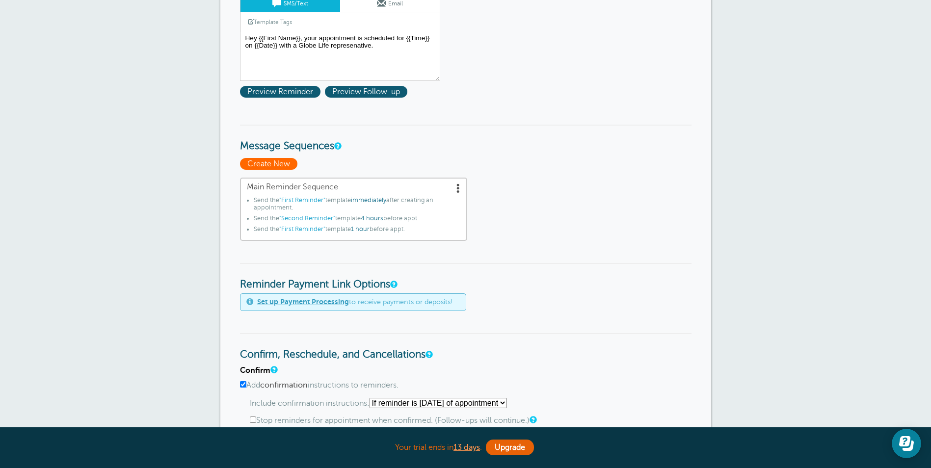
click at [274, 163] on span "Create New" at bounding box center [268, 164] width 57 height 12
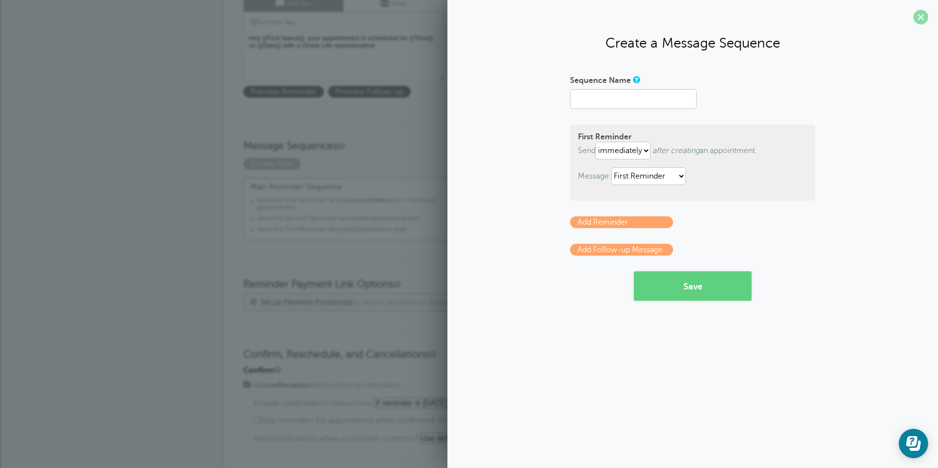
click at [922, 16] on span at bounding box center [921, 17] width 15 height 15
